Goal: Task Accomplishment & Management: Manage account settings

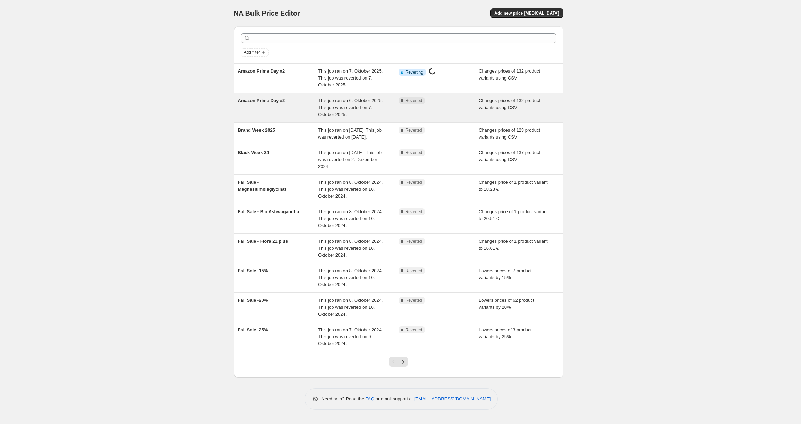
click at [318, 106] on div "Amazon Prime Day #2" at bounding box center [278, 107] width 81 height 21
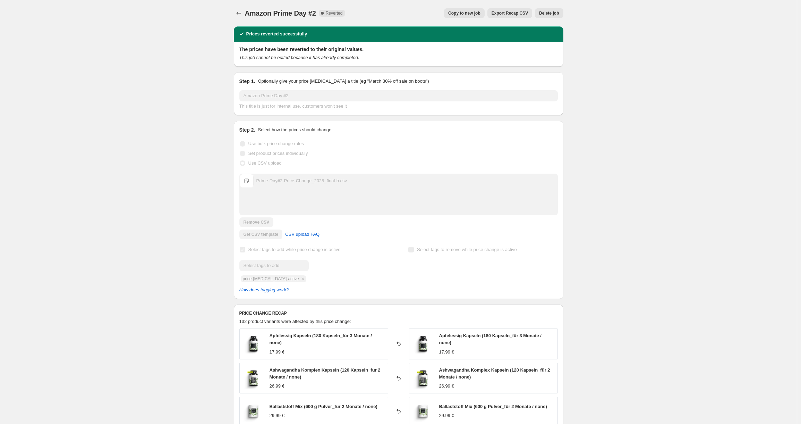
click at [550, 14] on span "Delete job" at bounding box center [549, 13] width 20 height 6
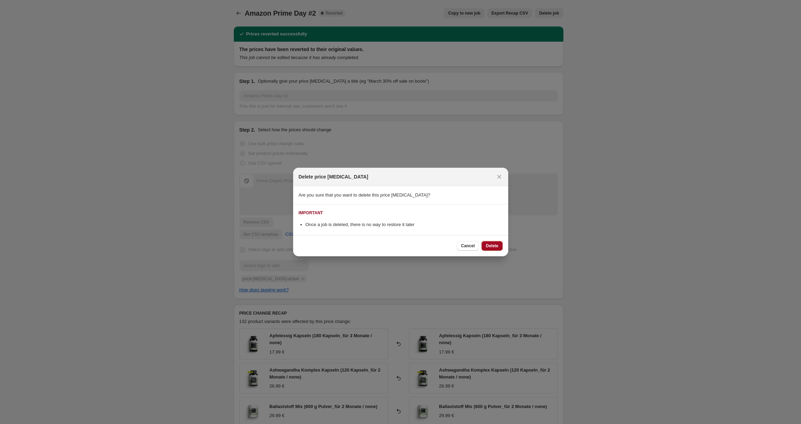
click at [496, 245] on span "Delete" at bounding box center [492, 246] width 12 height 6
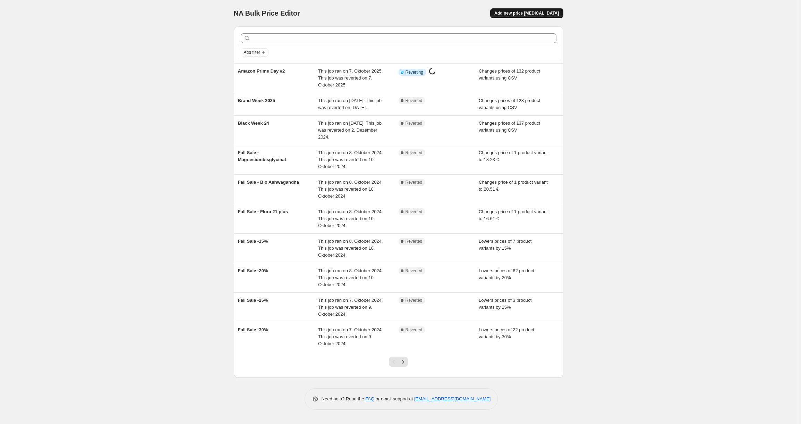
click at [522, 11] on span "Add new price change job" at bounding box center [526, 13] width 65 height 6
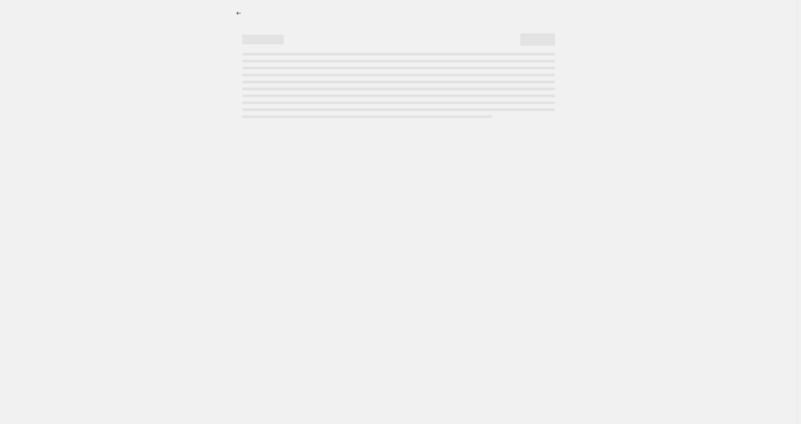
select select "percentage"
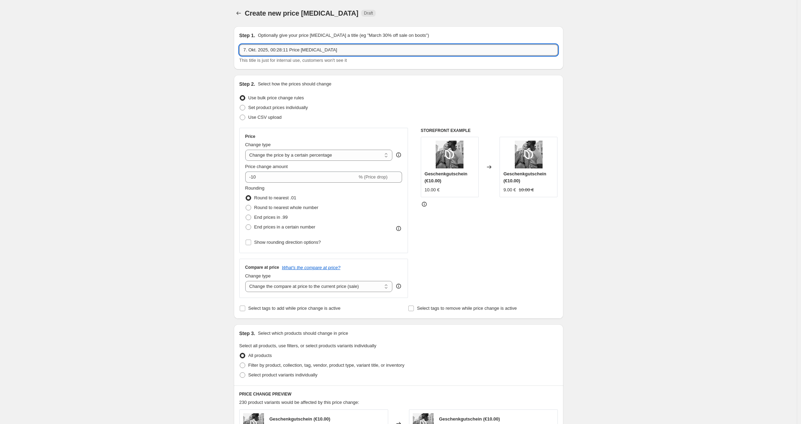
click at [341, 52] on input "7. Okt. 2025, 00:28:11 Price change job" at bounding box center [398, 49] width 319 height 11
type input "M"
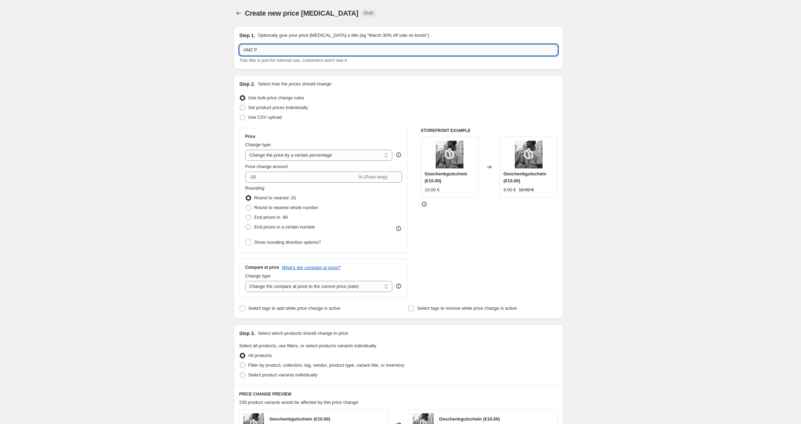
type input "AMZ Pr"
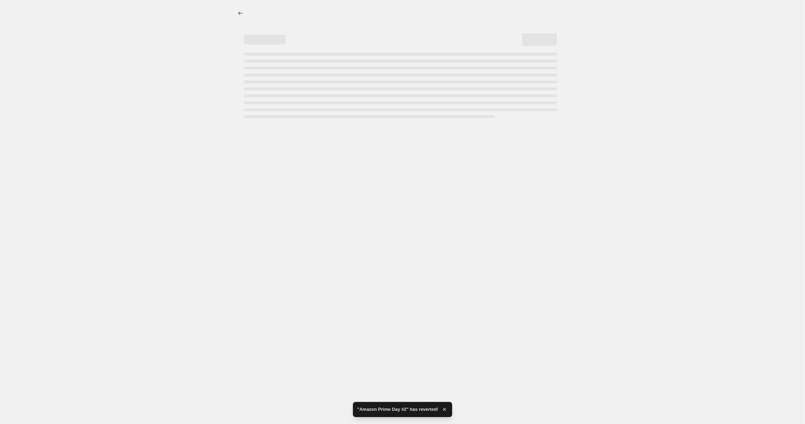
select select "percentage"
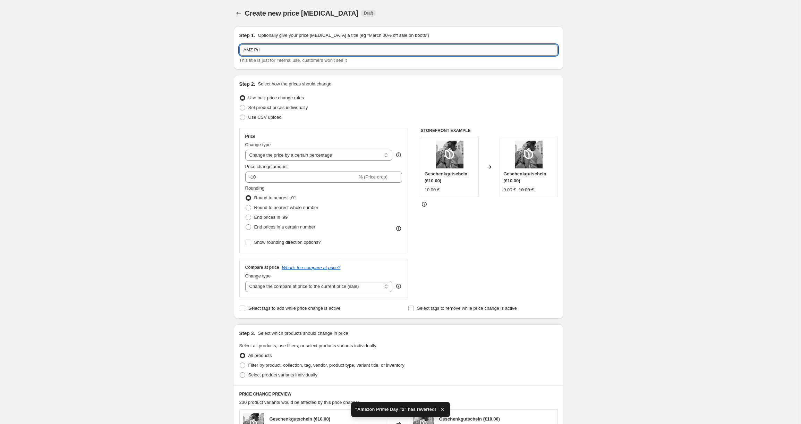
click at [278, 46] on input "AMZ Pri" at bounding box center [398, 49] width 319 height 11
click at [274, 52] on input "AMZ Pri" at bounding box center [398, 49] width 319 height 11
type input "AMZ Prime Day #2"
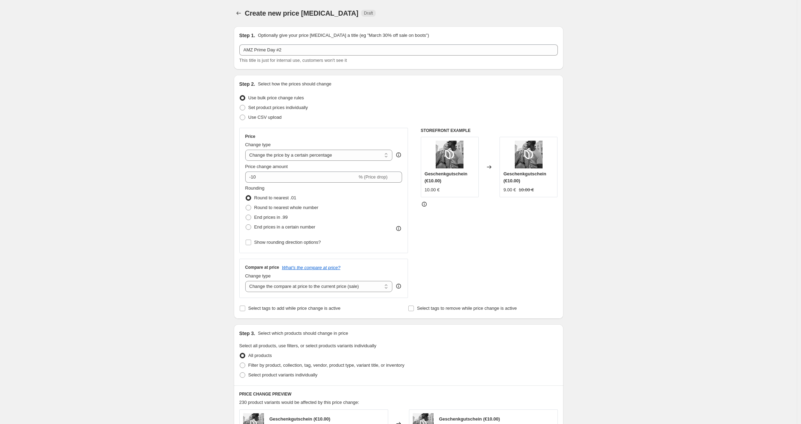
click at [185, 139] on div "Create new price change job. This page is ready Create new price change job Dra…" at bounding box center [398, 348] width 797 height 696
click at [270, 118] on span "Use CSV upload" at bounding box center [264, 117] width 33 height 5
click at [240, 115] on input "Use CSV upload" at bounding box center [240, 115] width 0 height 0
radio input "true"
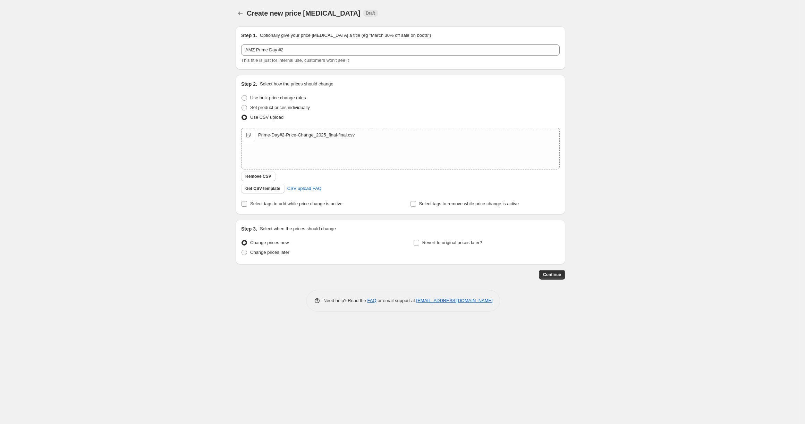
click at [244, 205] on input "Select tags to add while price change is active" at bounding box center [245, 204] width 6 height 6
checkbox input "true"
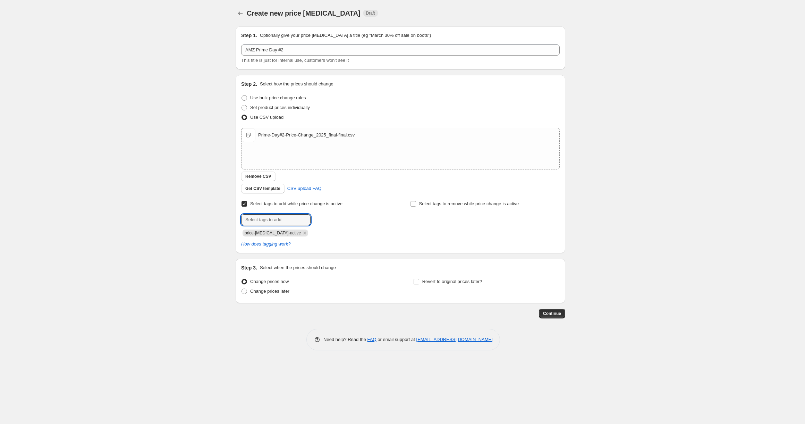
drag, startPoint x: 287, startPoint y: 220, endPoint x: 217, endPoint y: 211, distance: 70.7
click at [217, 211] on div "Create new price change job. This page is ready Create new price change job Dra…" at bounding box center [400, 212] width 801 height 424
paste input "Prime-Day-Fall_2025-10"
type input "Prime-Day-Fall_2025-10"
click at [302, 233] on icon "Remove price-change-job-active" at bounding box center [305, 233] width 6 height 6
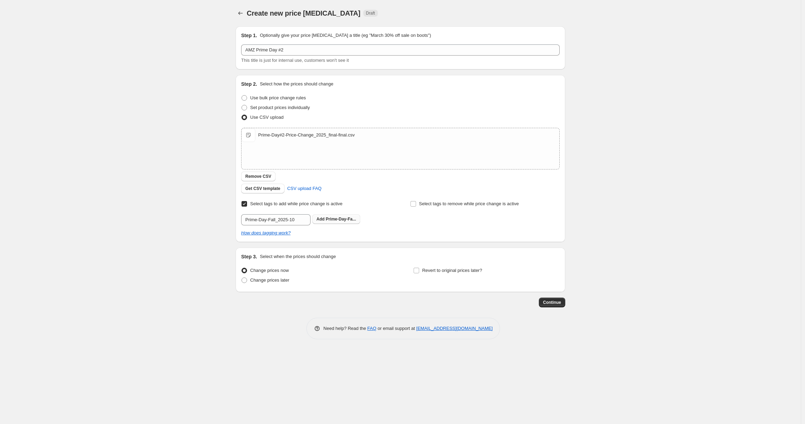
click at [338, 219] on span "Prime-Day-Fa..." at bounding box center [341, 219] width 30 height 5
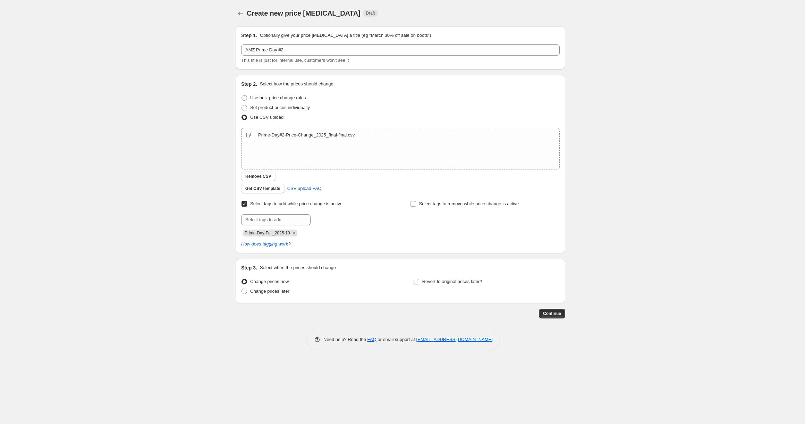
click at [423, 282] on span "Revert to original prices later?" at bounding box center [452, 281] width 60 height 5
click at [419, 282] on input "Revert to original prices later?" at bounding box center [417, 282] width 6 height 6
checkbox input "true"
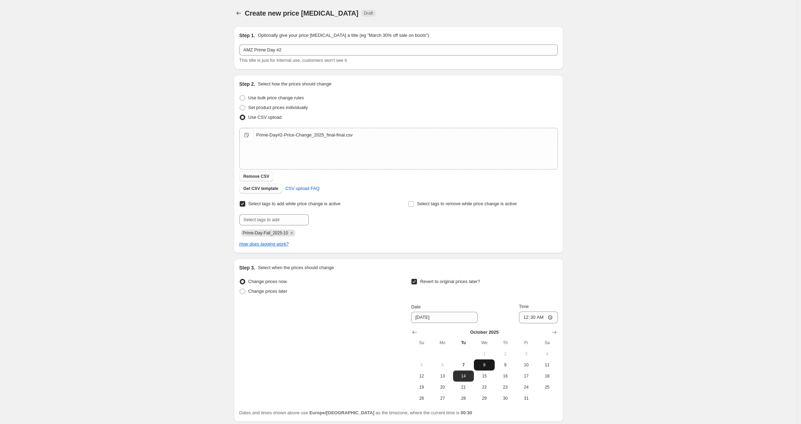
click at [490, 365] on span "8" at bounding box center [484, 365] width 15 height 6
type input "10/8/2025"
click at [535, 316] on input "00:30" at bounding box center [538, 317] width 39 height 12
type input "23:59"
click at [660, 268] on div "Create new price change job. This page is ready Create new price change job Dra…" at bounding box center [398, 239] width 797 height 479
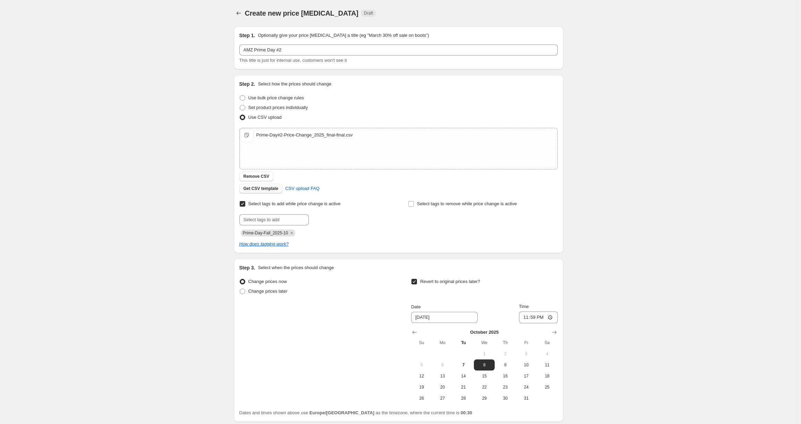
click at [279, 188] on span "Get CSV template" at bounding box center [261, 189] width 35 height 6
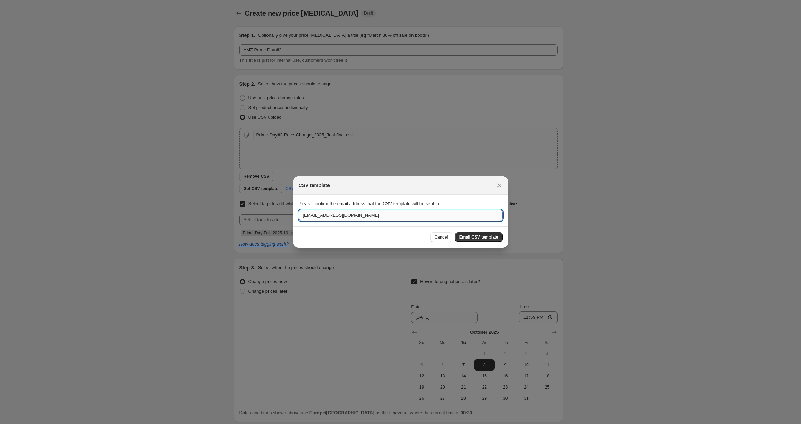
click at [400, 217] on input "shop-naturalelements@natsana.com" at bounding box center [401, 215] width 204 height 11
click at [324, 213] on input "florian" at bounding box center [401, 215] width 204 height 11
type input "florian.herzog@natsana.com"
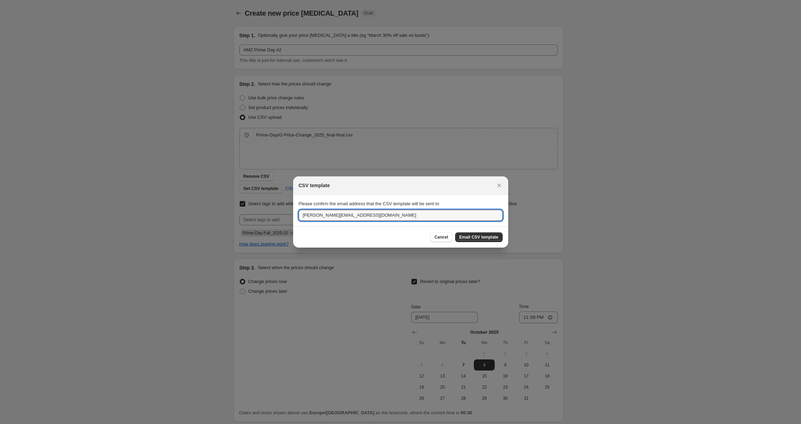
click at [347, 196] on section "Please confirm the email address that the CSV template will be sent to florian.…" at bounding box center [400, 210] width 215 height 31
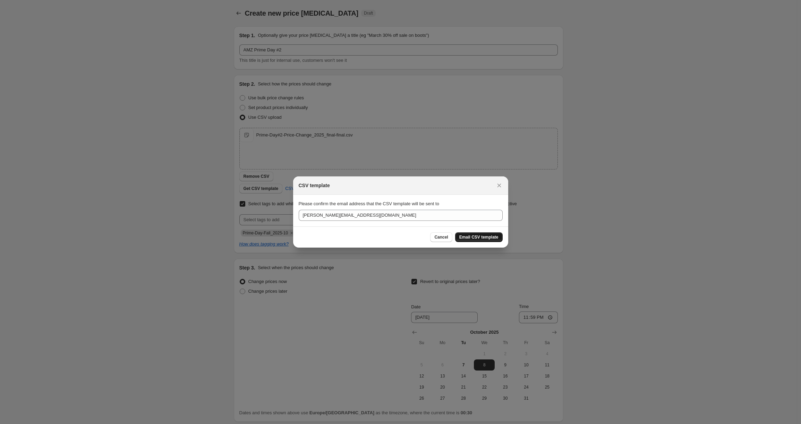
click at [472, 236] on span "Email CSV template" at bounding box center [478, 237] width 39 height 6
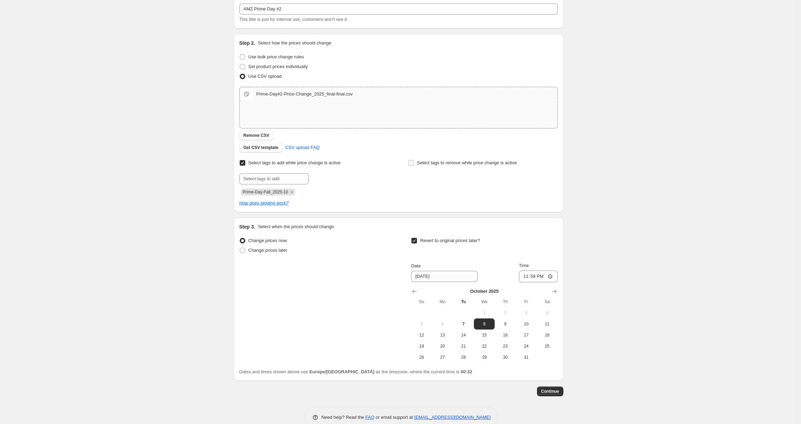
scroll to position [43, 0]
click at [555, 391] on span "Continue" at bounding box center [550, 390] width 18 height 6
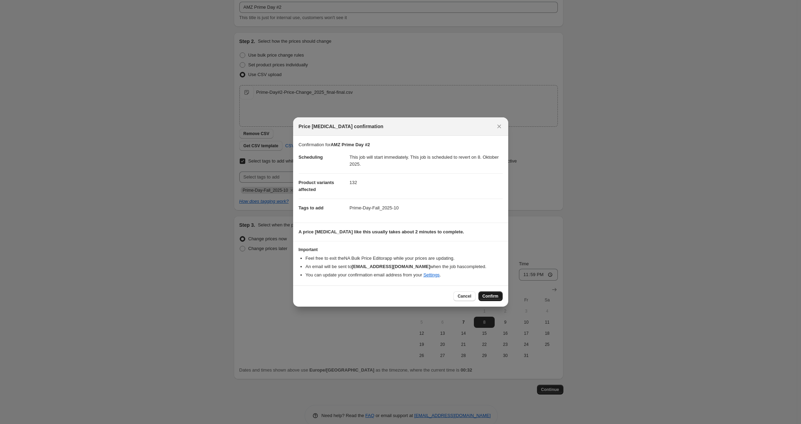
click at [491, 294] on span "Confirm" at bounding box center [491, 296] width 16 height 6
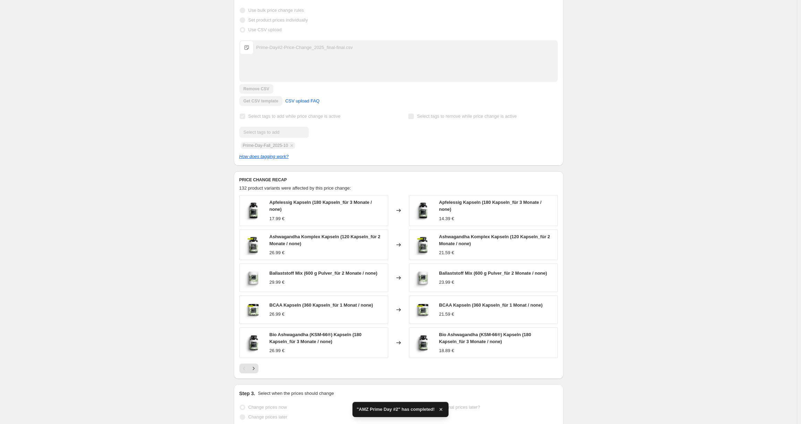
scroll to position [171, 0]
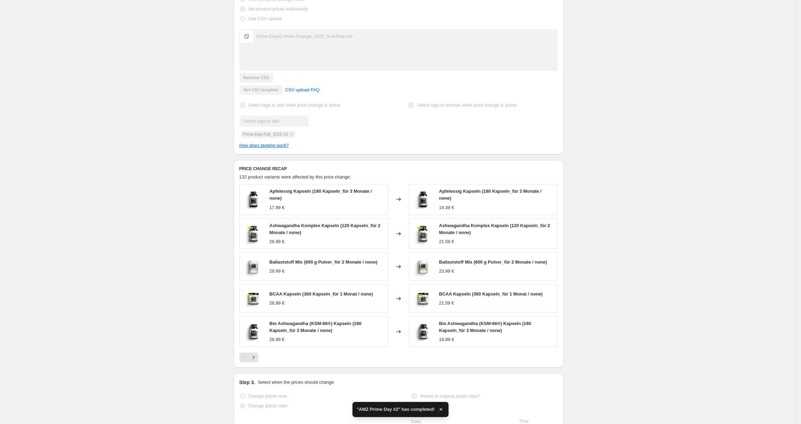
click at [454, 236] on div "Ashwagandha Komplex Kapseln (120 Kapseln_für 2 Monate / none) 21.59 €" at bounding box center [496, 233] width 115 height 23
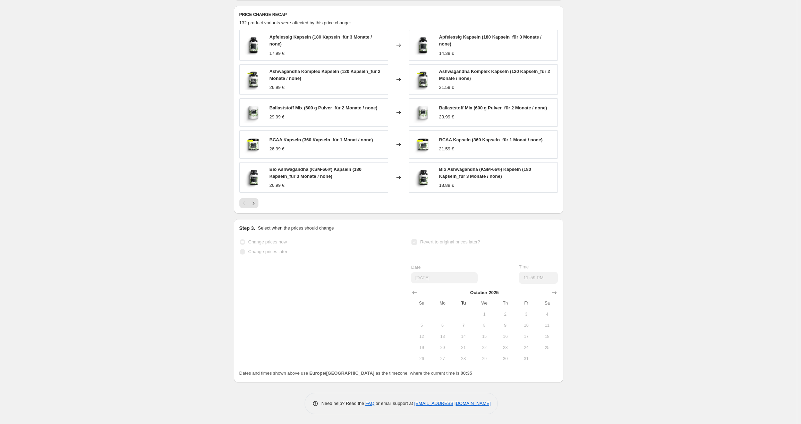
scroll to position [326, 0]
click at [257, 201] on icon "Next" at bounding box center [253, 202] width 7 height 7
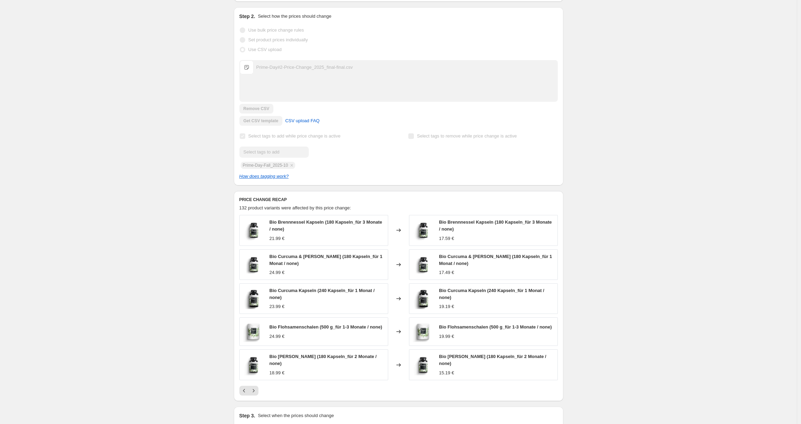
scroll to position [0, 0]
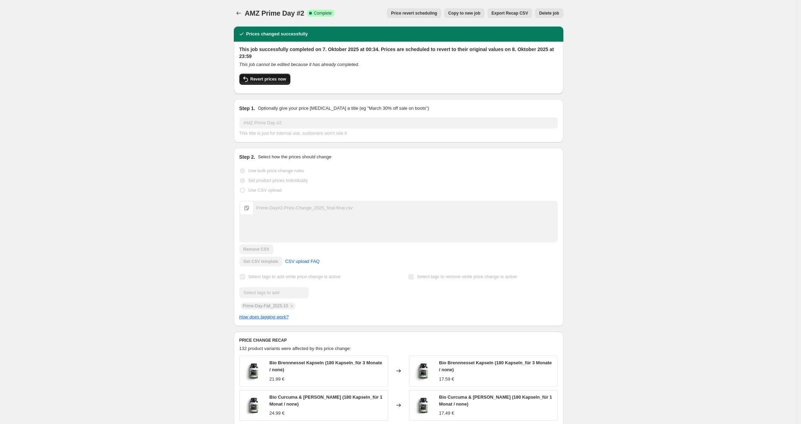
click at [274, 78] on span "Revert prices now" at bounding box center [269, 79] width 36 height 6
checkbox input "false"
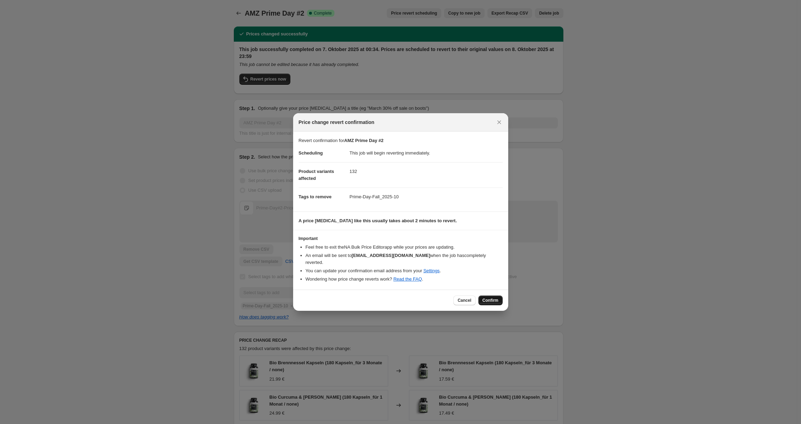
click at [493, 301] on span "Confirm" at bounding box center [491, 300] width 16 height 6
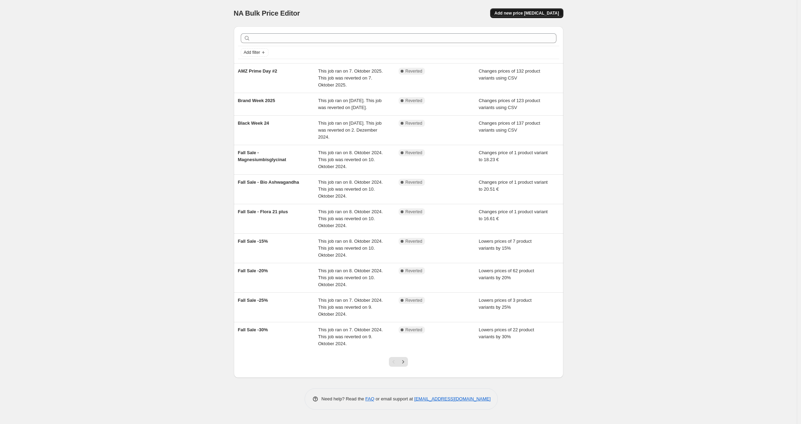
click at [518, 15] on span "Add new price change job" at bounding box center [526, 13] width 65 height 6
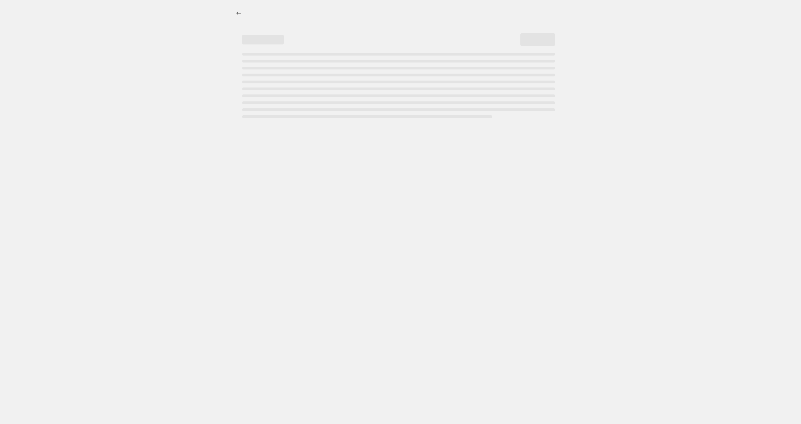
select select "percentage"
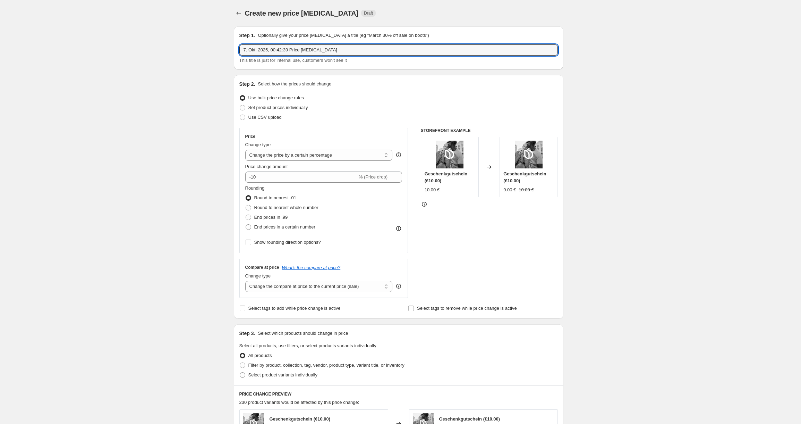
drag, startPoint x: 350, startPoint y: 50, endPoint x: 207, endPoint y: 51, distance: 143.3
click at [207, 51] on div "Create new price change job. This page is ready Create new price change job Dra…" at bounding box center [398, 348] width 797 height 696
type input "Amazon Prime Day #2"
click at [170, 91] on div "Create new price change job. This page is ready Create new price change job Dra…" at bounding box center [398, 348] width 797 height 696
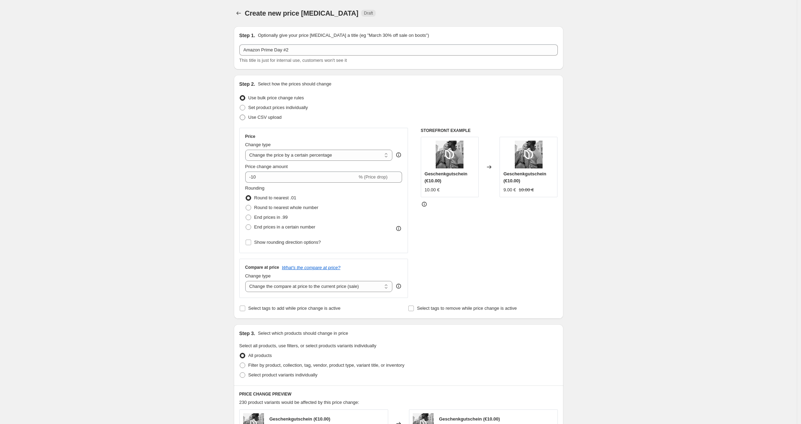
click at [253, 119] on span "Use CSV upload" at bounding box center [264, 117] width 33 height 5
click at [240, 115] on input "Use CSV upload" at bounding box center [240, 115] width 0 height 0
radio input "true"
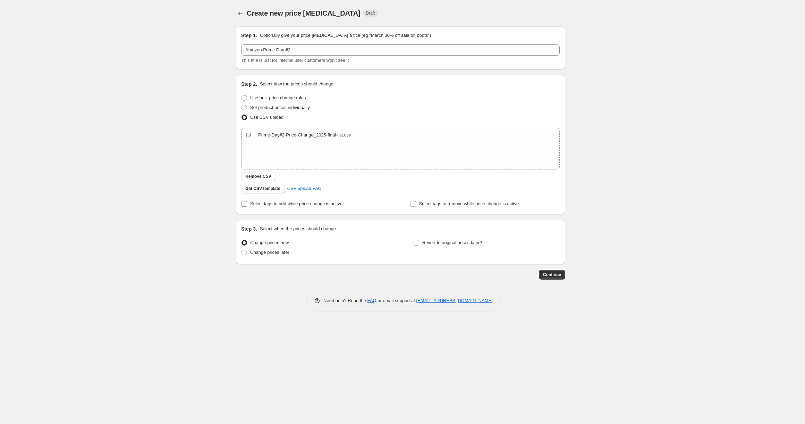
click at [244, 203] on input "Select tags to add while price change is active" at bounding box center [245, 204] width 6 height 6
checkbox input "true"
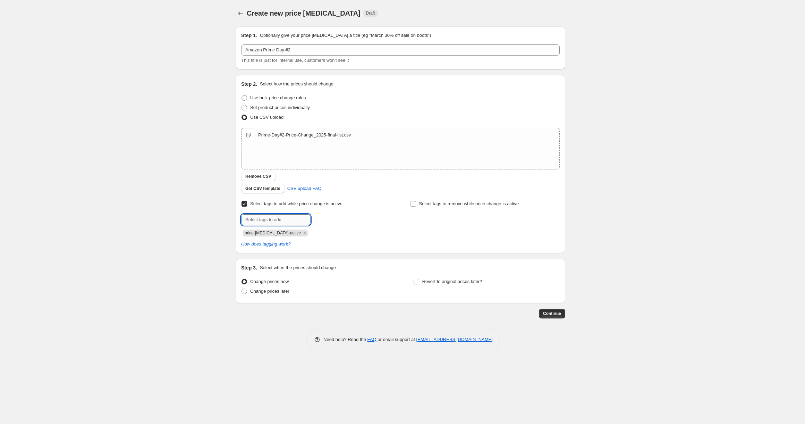
click at [285, 223] on input "text" at bounding box center [275, 219] width 69 height 11
paste input "Prime-Day-Fall_2025-10"
type input "Prime-Day-Fall_2025-10"
click at [302, 234] on icon "Remove price-change-job-active" at bounding box center [305, 233] width 6 height 6
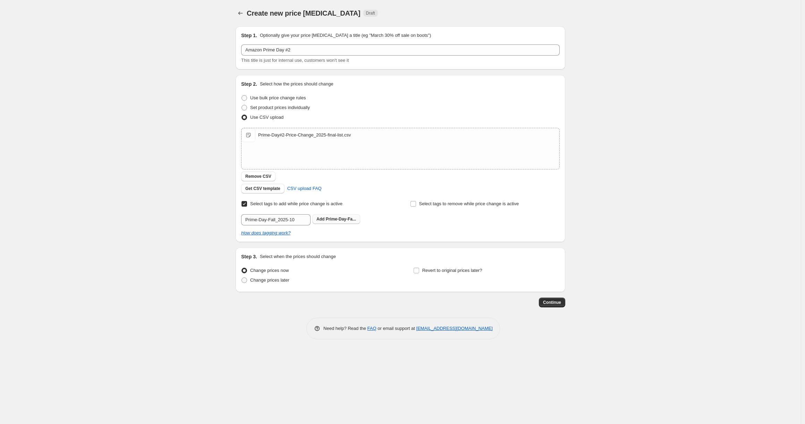
click at [334, 219] on span "Prime-Day-Fa..." at bounding box center [341, 219] width 30 height 5
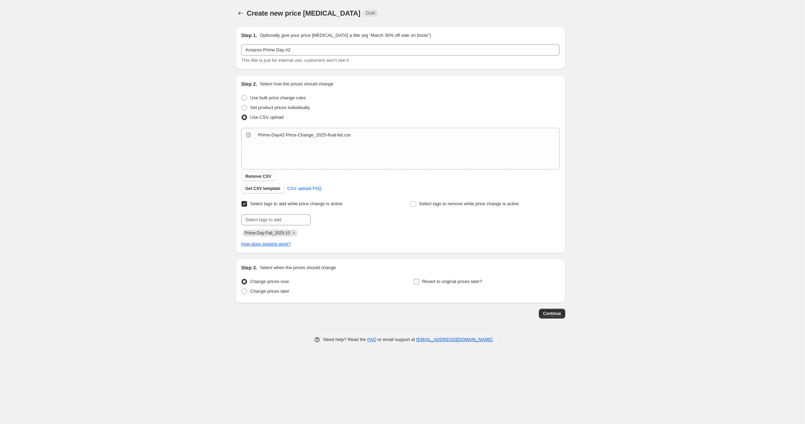
click at [449, 282] on span "Revert to original prices later?" at bounding box center [452, 281] width 60 height 5
click at [419, 282] on input "Revert to original prices later?" at bounding box center [417, 282] width 6 height 6
checkbox input "true"
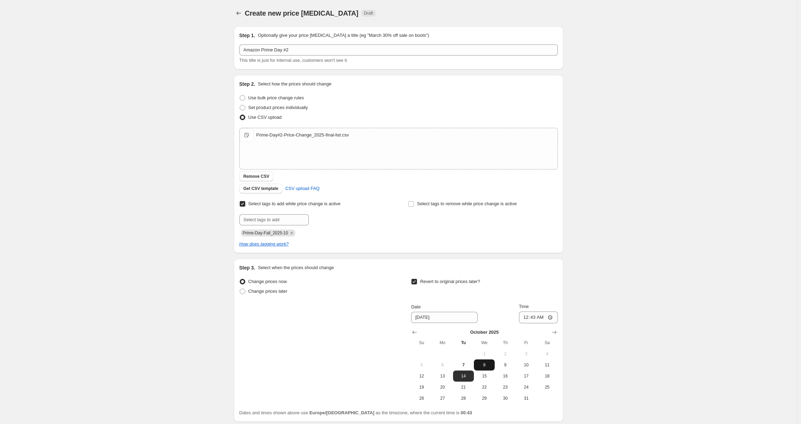
click at [485, 364] on span "8" at bounding box center [484, 365] width 15 height 6
type input "10/8/2025"
click at [531, 316] on input "00:43" at bounding box center [538, 317] width 39 height 12
type input "23:59"
click at [608, 282] on div "Create new price change job. This page is ready Create new price change job Dra…" at bounding box center [398, 239] width 797 height 479
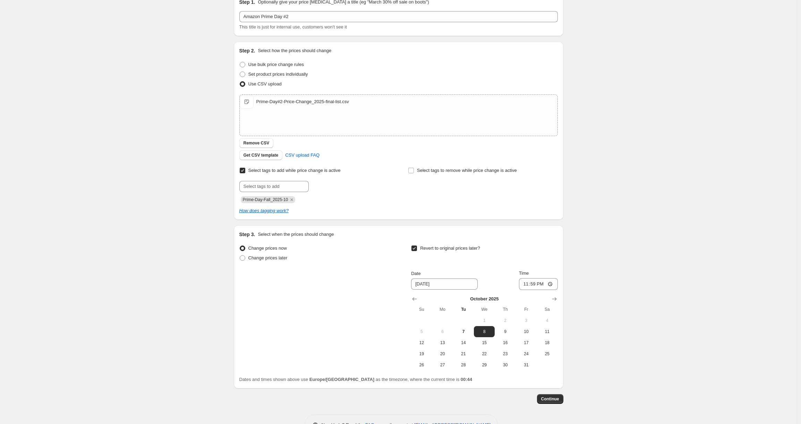
scroll to position [56, 0]
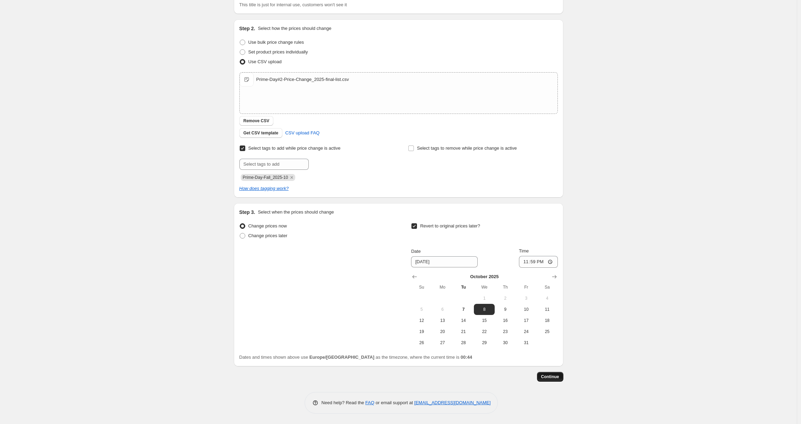
click at [555, 375] on span "Continue" at bounding box center [550, 377] width 18 height 6
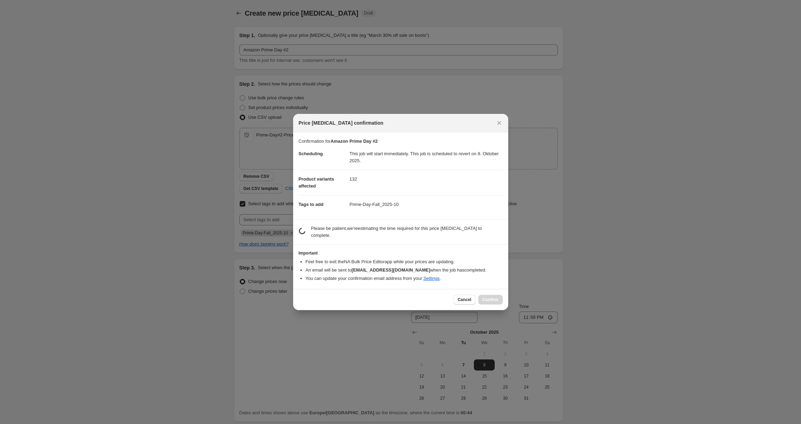
scroll to position [0, 0]
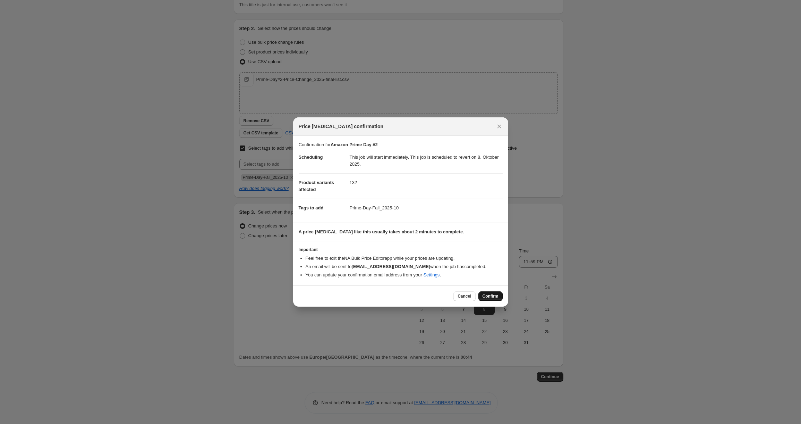
click at [489, 296] on span "Confirm" at bounding box center [491, 296] width 16 height 6
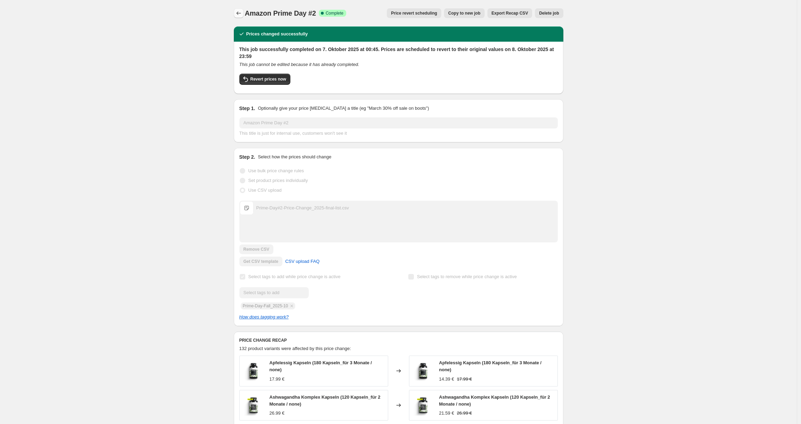
click at [242, 13] on icon "Price change jobs" at bounding box center [238, 13] width 7 height 7
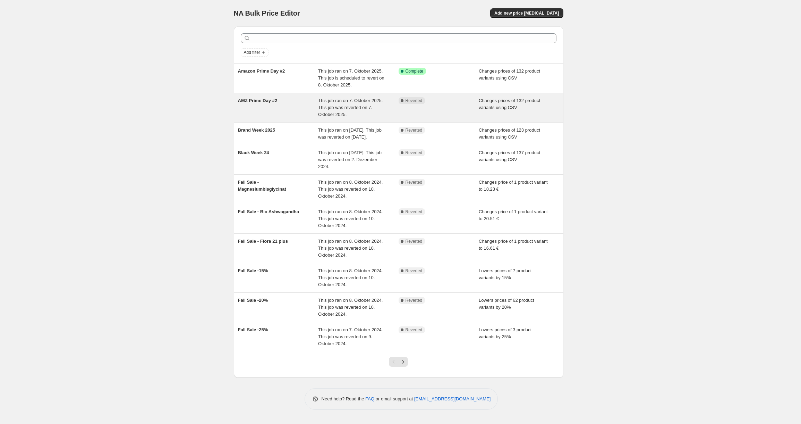
click at [288, 101] on div "AMZ Prime Day #2" at bounding box center [278, 107] width 81 height 21
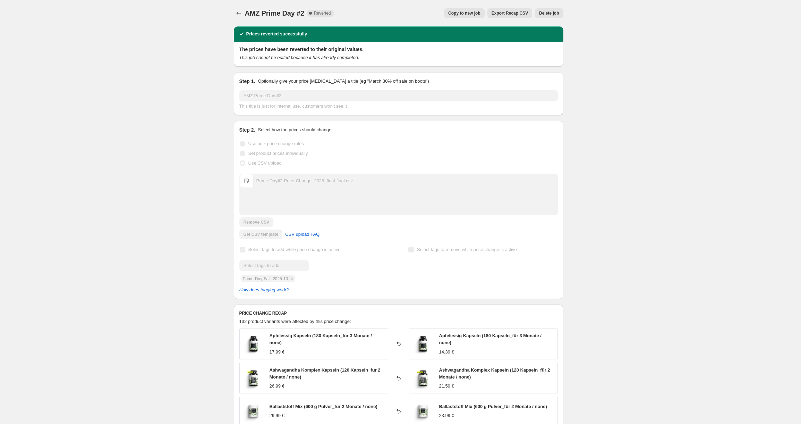
click at [555, 12] on span "Delete job" at bounding box center [549, 13] width 20 height 6
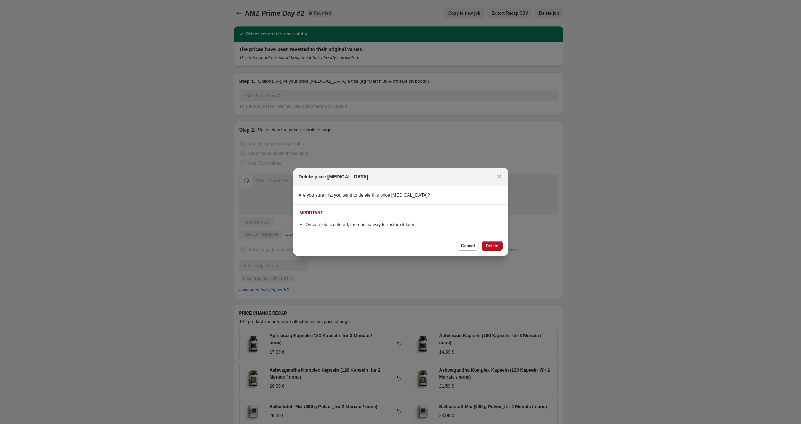
drag, startPoint x: 492, startPoint y: 246, endPoint x: 484, endPoint y: 242, distance: 8.4
click at [492, 246] on span "Delete" at bounding box center [492, 246] width 12 height 6
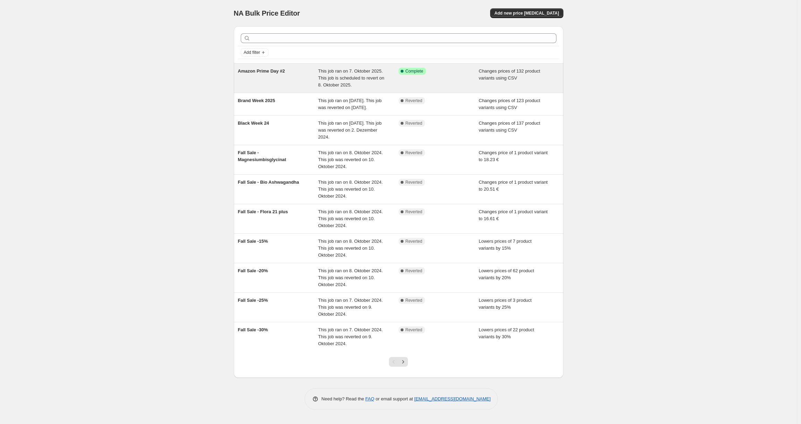
click at [311, 74] on div "Amazon Prime Day #2" at bounding box center [278, 78] width 81 height 21
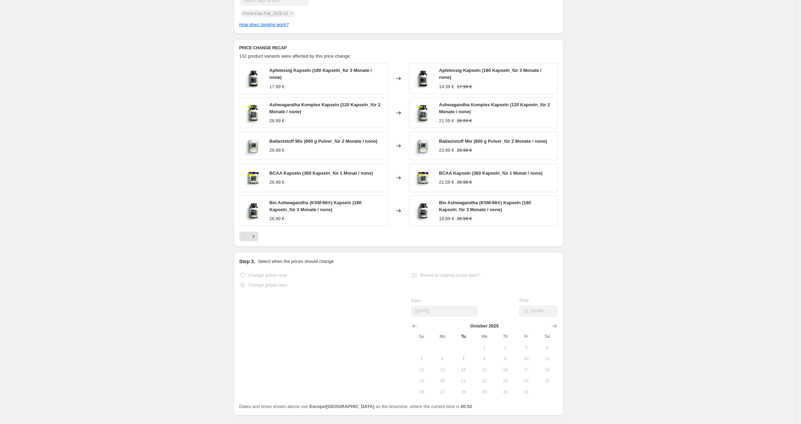
scroll to position [326, 0]
